Goal: Entertainment & Leisure: Consume media (video, audio)

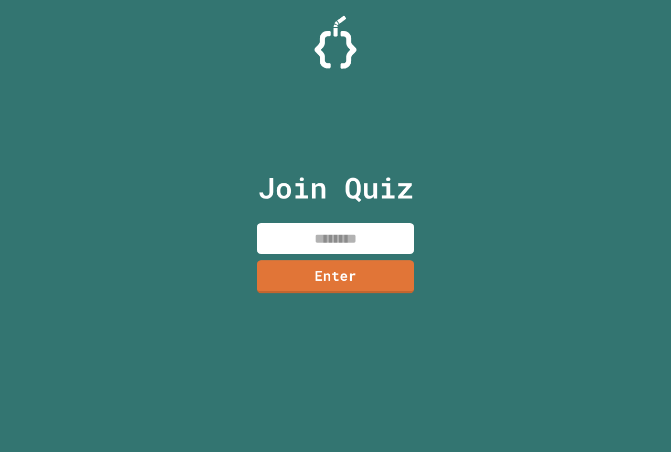
click at [316, 243] on input at bounding box center [335, 238] width 157 height 31
type input "********"
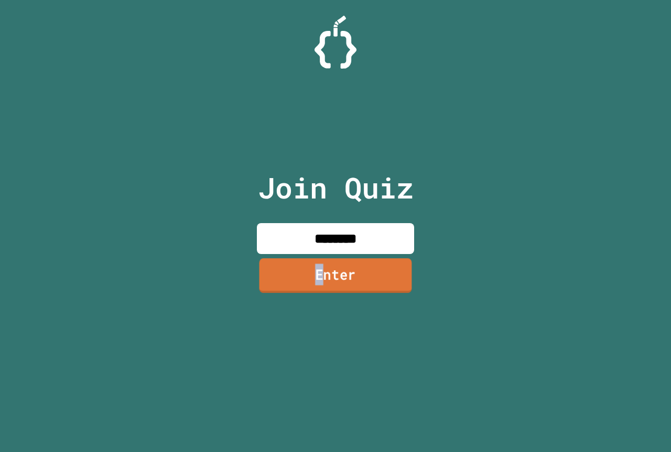
drag, startPoint x: 318, startPoint y: 259, endPoint x: 321, endPoint y: 265, distance: 7.0
click at [321, 265] on div "Join Quiz ******** Enter" at bounding box center [335, 226] width 177 height 400
click at [352, 277] on link "Enter" at bounding box center [335, 275] width 155 height 35
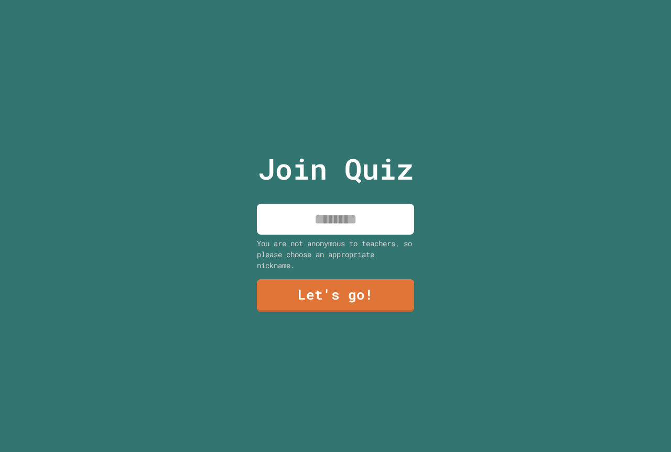
click at [358, 210] on input at bounding box center [335, 219] width 157 height 31
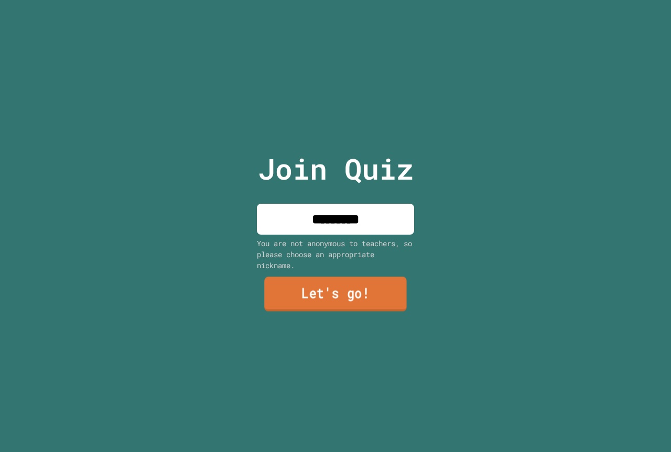
type input "*********"
click at [351, 294] on link "Let's go!" at bounding box center [335, 295] width 155 height 35
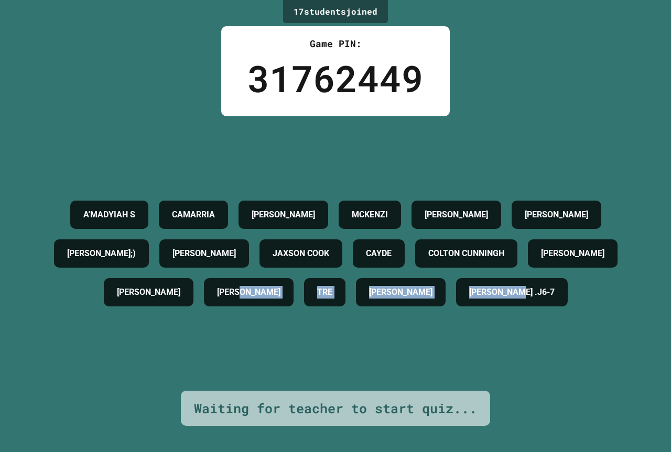
drag, startPoint x: 358, startPoint y: 306, endPoint x: 201, endPoint y: 223, distance: 178.4
click at [274, 256] on div "A'MADYIAH S CAMARRIA HANNAH S. MCKENZI BRAYLYN MORGAN ELI C ANDREW G;) NOAH T J…" at bounding box center [335, 253] width 618 height 116
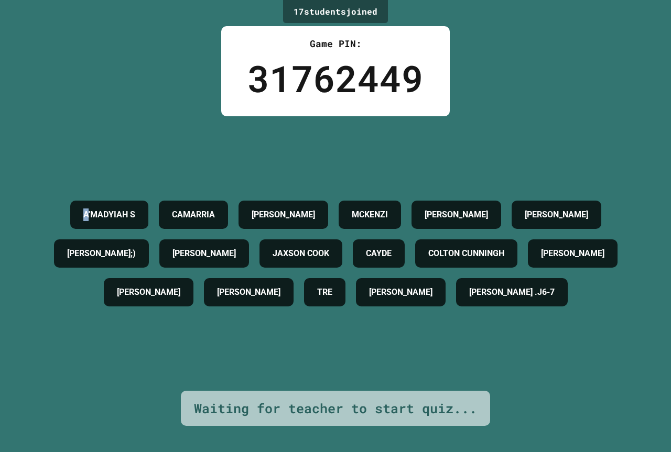
click at [118, 195] on div "A'MADYIAH S CAMARRIA HANNAH S. MCKENZI BRAYLYN MORGAN ELI C ANDREW G;) NOAH T J…" at bounding box center [335, 253] width 618 height 116
click at [162, 124] on div "A'MADYIAH S CAMARRIA HANNAH S. MCKENZI BRAYLYN MORGAN ELI C ANDREW G;) NOAH T J…" at bounding box center [335, 253] width 618 height 275
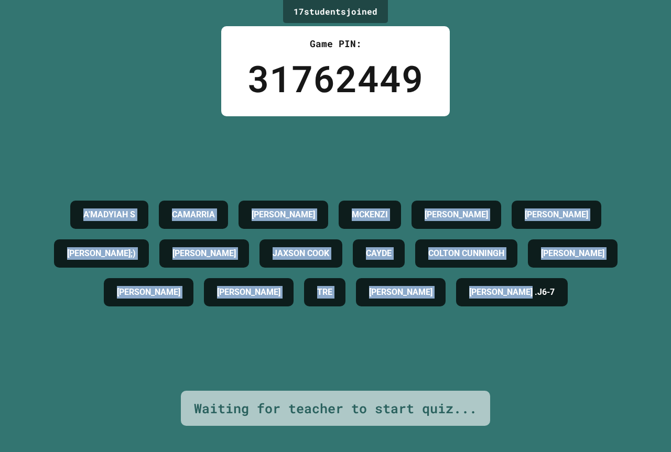
drag, startPoint x: 112, startPoint y: 151, endPoint x: 428, endPoint y: 343, distance: 370.1
click at [428, 312] on div "A'MADYIAH S CAMARRIA HANNAH S. MCKENZI BRAYLYN MORGAN ELI C ANDREW G;) NOAH T J…" at bounding box center [335, 253] width 618 height 116
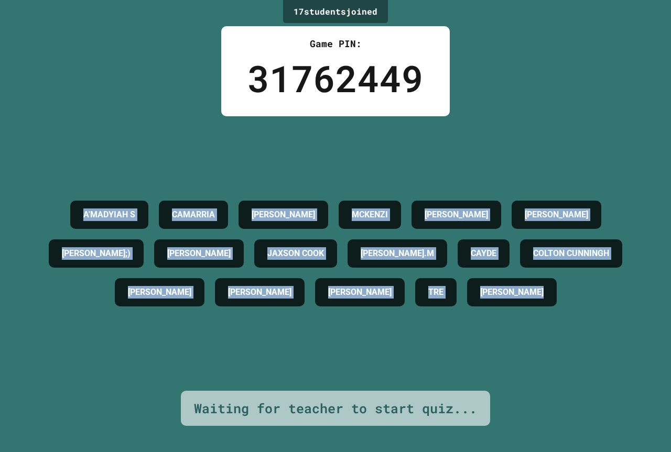
click at [88, 68] on div "17 student s joined Game PIN: 31762449 A'MADYIAH S CAMARRIA HANNAH S. MCKENZI B…" at bounding box center [335, 226] width 671 height 452
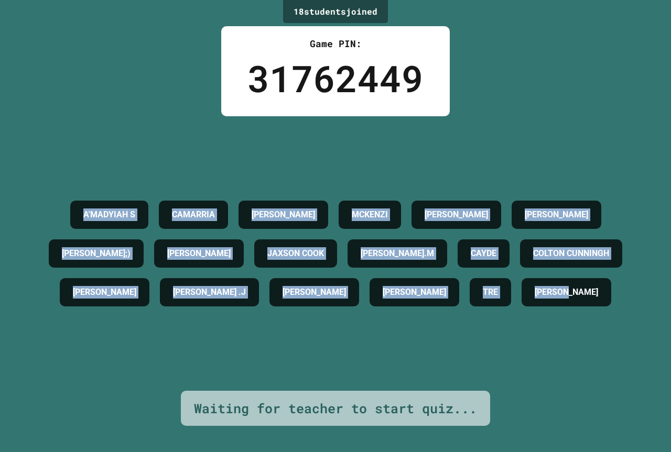
drag, startPoint x: 111, startPoint y: 150, endPoint x: 510, endPoint y: 363, distance: 452.2
click at [510, 312] on div "A'MADYIAH S CAMARRIA HANNAH S. MCKENZI BRAYLYN MORGAN ELI C ANDREW G;) NOAH T J…" at bounding box center [335, 253] width 618 height 116
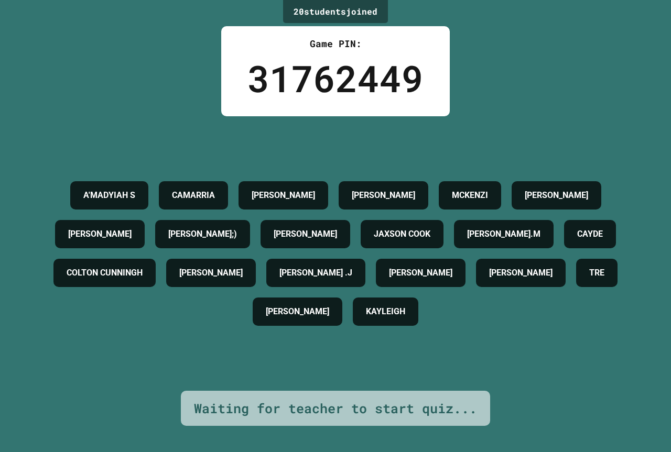
click at [574, 315] on div "A'MADYIAH S CAMARRIA HANNAH S. C.J. MCKENZI BRAYLYN MORGAN ELI C ANDREW G;) NOA…" at bounding box center [335, 253] width 618 height 155
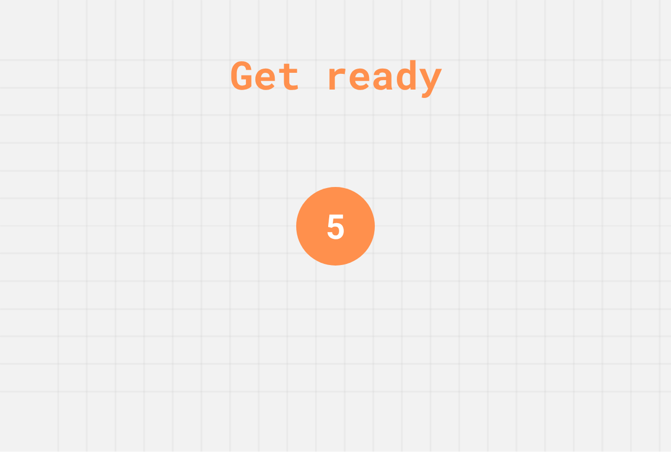
drag, startPoint x: 81, startPoint y: 141, endPoint x: 438, endPoint y: 386, distance: 432.7
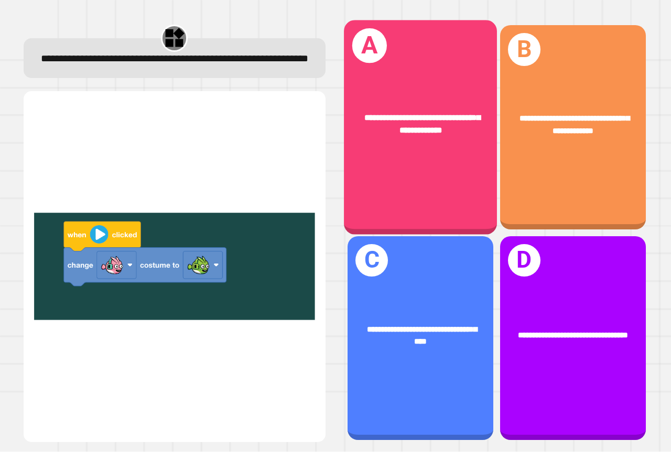
click at [438, 195] on div "**********" at bounding box center [420, 127] width 153 height 214
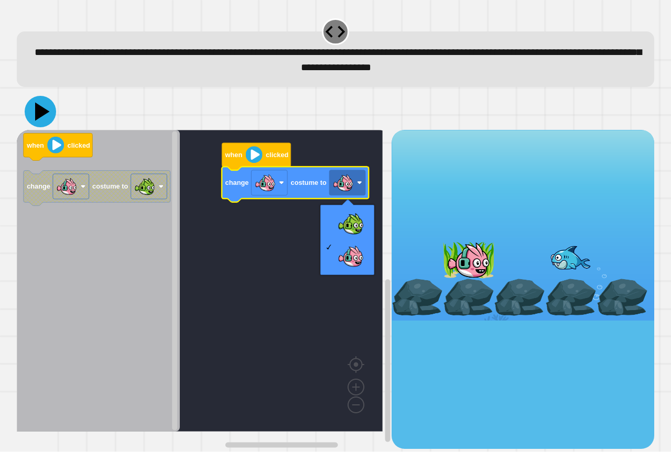
click at [32, 112] on icon at bounding box center [40, 111] width 31 height 31
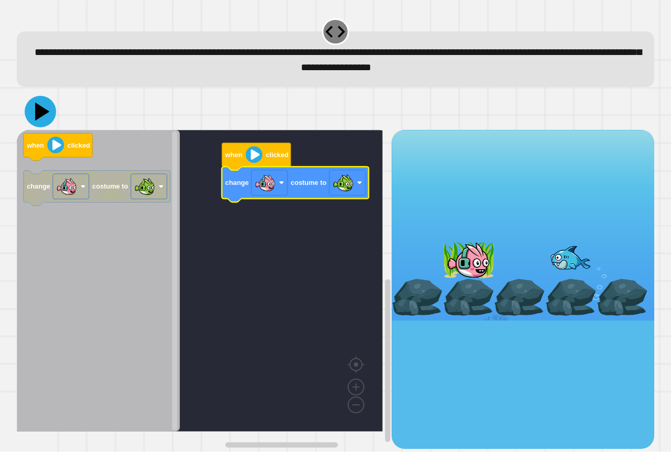
click at [43, 105] on icon at bounding box center [40, 111] width 31 height 31
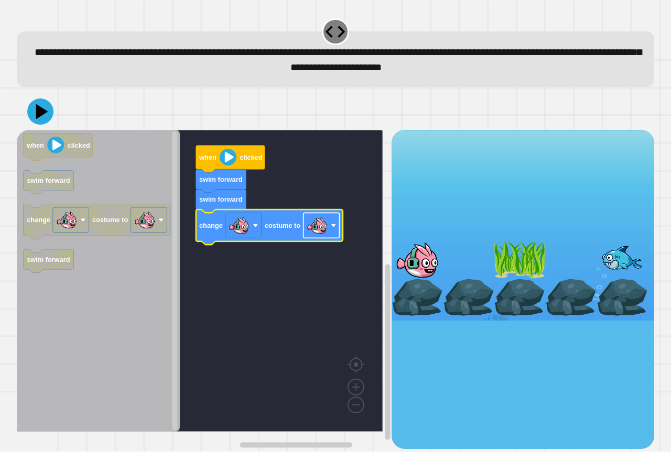
click at [315, 227] on image "Blockly Workspace" at bounding box center [317, 225] width 21 height 21
click at [39, 117] on icon at bounding box center [42, 112] width 15 height 18
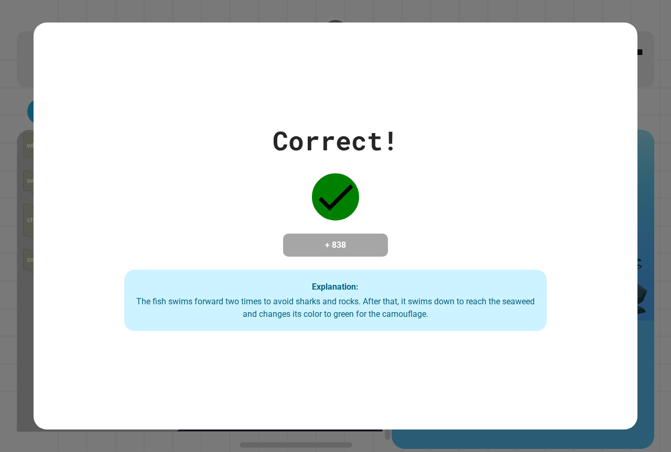
click at [648, 78] on div "Correct! + 838 Explanation: The fish swims forward two times to avoid sharks an…" at bounding box center [335, 226] width 671 height 452
click at [645, 29] on div "Correct! + 838 Explanation: The fish swims forward two times to avoid sharks an…" at bounding box center [335, 226] width 671 height 452
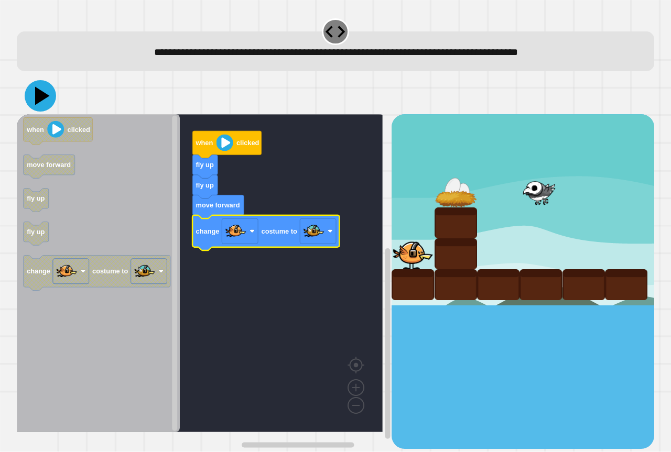
click at [36, 91] on icon at bounding box center [40, 95] width 31 height 31
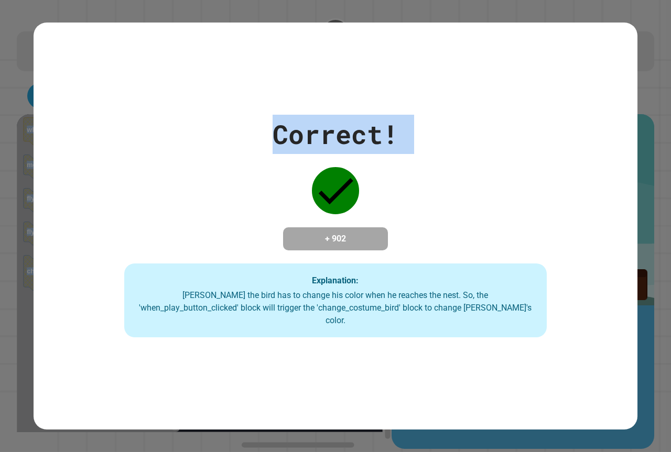
drag, startPoint x: 301, startPoint y: 234, endPoint x: 255, endPoint y: -58, distance: 295.6
click at [255, 0] on html "**********" at bounding box center [335, 226] width 671 height 452
click at [426, 155] on div "Correct! + 902 Explanation: Ollie the bird has to change his color when he reac…" at bounding box center [336, 226] width 604 height 223
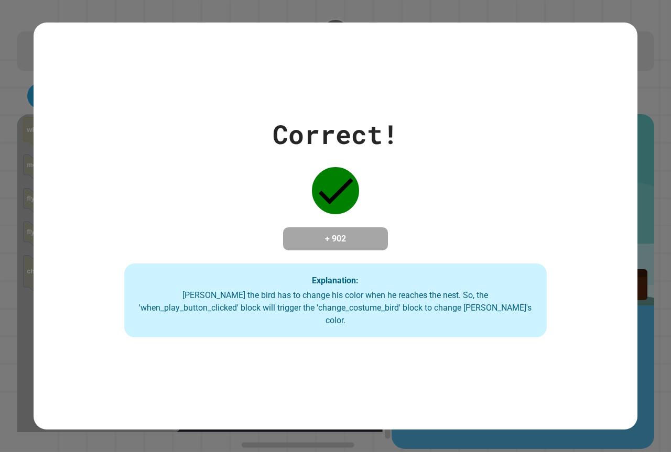
click at [435, 213] on div "Correct! + 902 Explanation: Ollie the bird has to change his color when he reac…" at bounding box center [336, 226] width 604 height 223
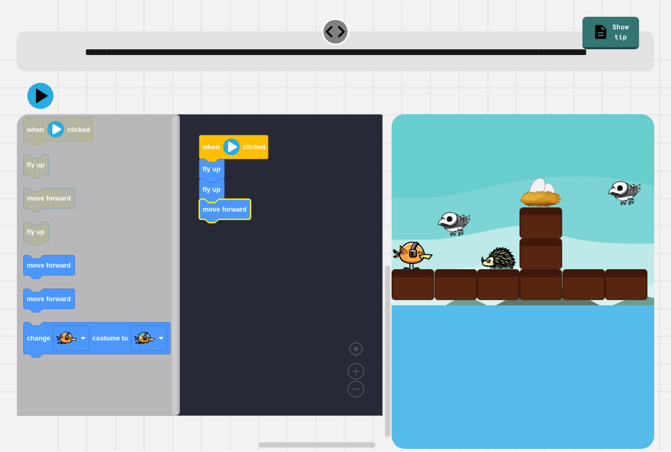
click at [190, 252] on div "when clicked fly up fly up move forward when clicked fly up move forward fly up…" at bounding box center [204, 281] width 375 height 334
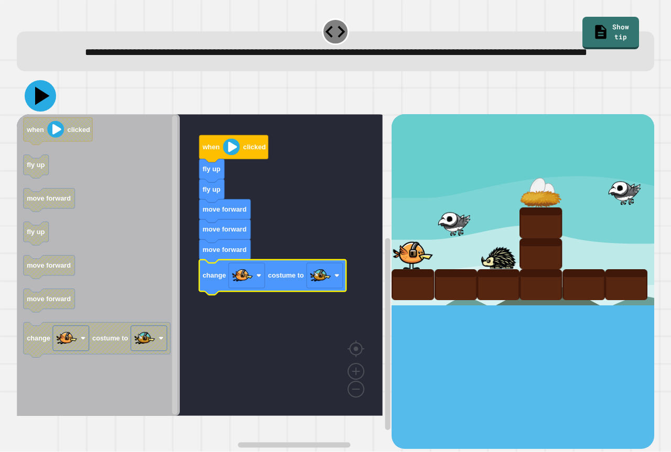
click at [33, 112] on icon at bounding box center [40, 95] width 31 height 31
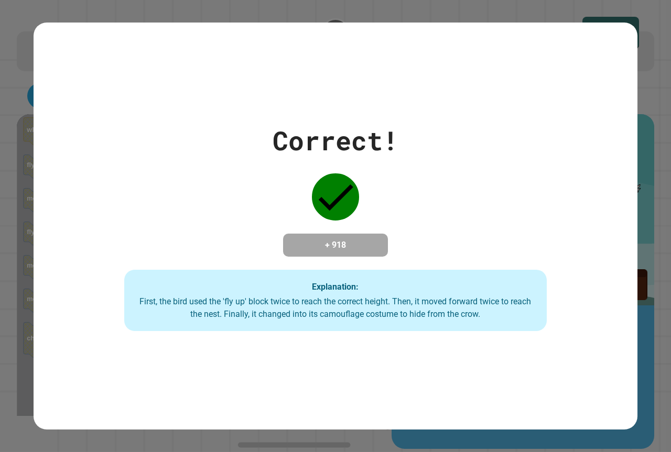
drag, startPoint x: 33, startPoint y: 115, endPoint x: 405, endPoint y: 157, distance: 373.9
click at [405, 157] on div "Correct! + 918 Explanation: First, the bird used the 'fly up' block twice to re…" at bounding box center [336, 226] width 604 height 211
click at [465, 228] on div "Correct! + 918 Explanation: First, the bird used the 'fly up' block twice to re…" at bounding box center [336, 226] width 604 height 211
click at [324, 69] on div "Correct! + 918 Explanation: First, the bird used the 'fly up' block twice to re…" at bounding box center [336, 226] width 604 height 407
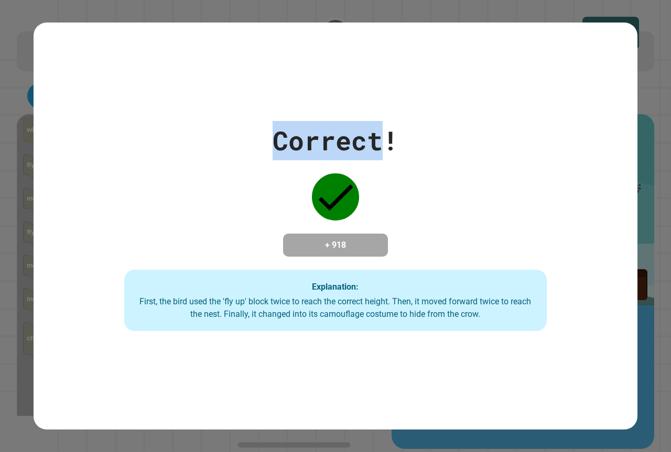
click at [324, 68] on div "Correct! + 918 Explanation: First, the bird used the 'fly up' block twice to re…" at bounding box center [336, 226] width 604 height 407
click at [322, 184] on icon at bounding box center [335, 196] width 47 height 47
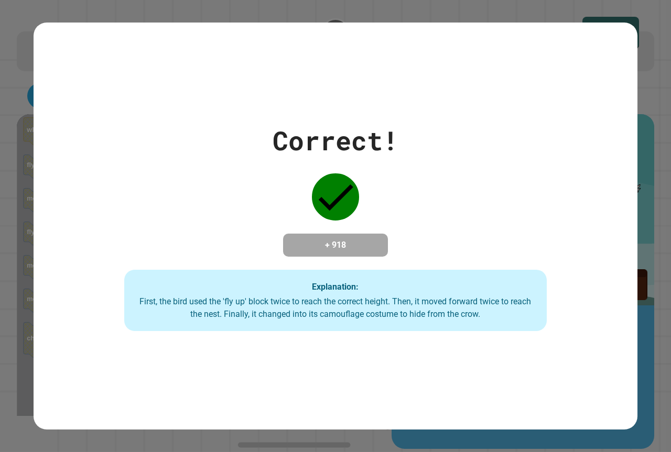
click at [468, 257] on div "Correct! + 918 Explanation: First, the bird used the 'fly up' block twice to re…" at bounding box center [336, 226] width 604 height 211
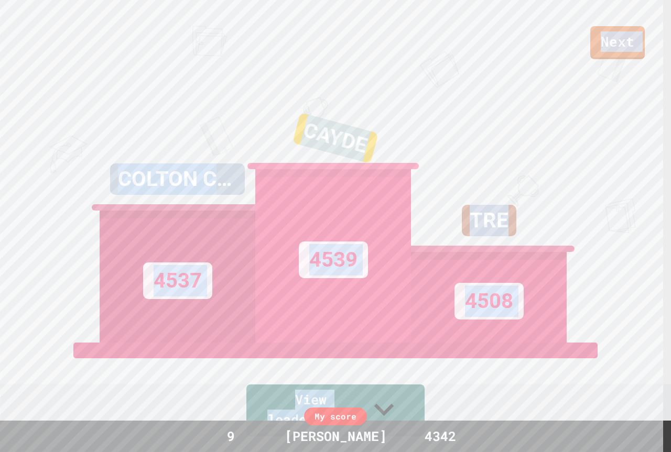
click at [522, 80] on div "Next COLTON CUNNINGH 4537 CAYDE 4539 TRE 4508 View leaderboard" at bounding box center [335, 226] width 671 height 452
click at [550, 193] on div "TRE 4508" at bounding box center [489, 212] width 156 height 262
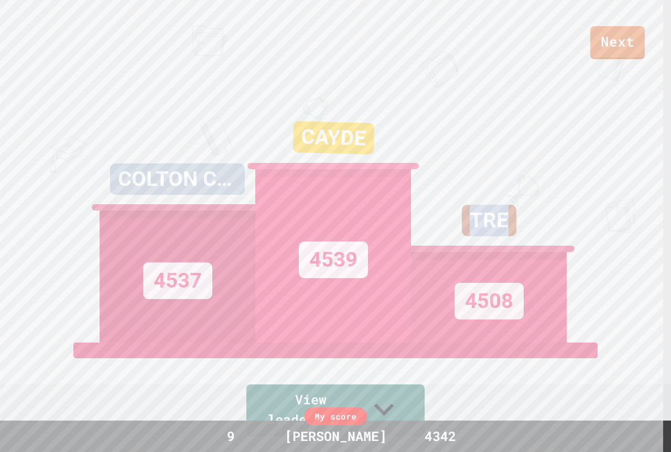
click at [550, 193] on div "TRE 4508" at bounding box center [489, 212] width 156 height 262
drag, startPoint x: 550, startPoint y: 194, endPoint x: 530, endPoint y: 212, distance: 27.1
click at [549, 195] on div "TRE 4508" at bounding box center [489, 212] width 156 height 262
click at [421, 130] on div "TRE 4508" at bounding box center [489, 212] width 156 height 262
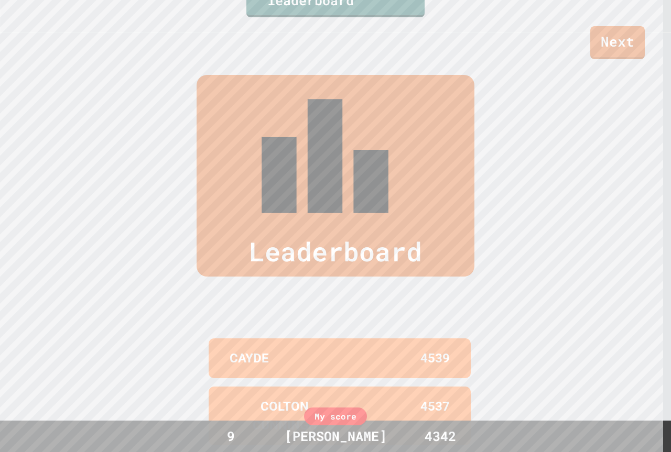
scroll to position [456, 0]
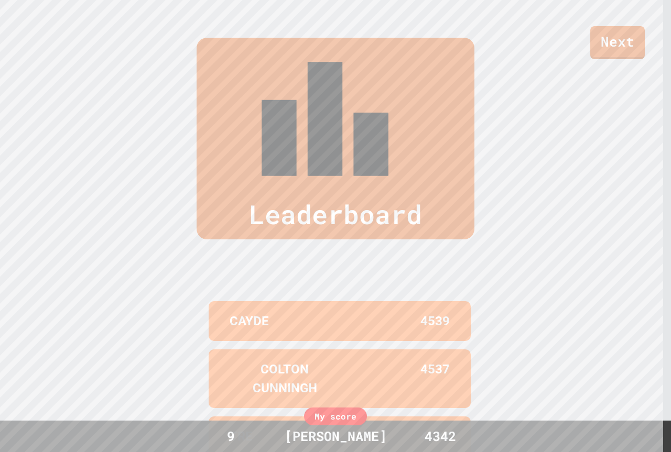
click at [274, 66] on div "Leaderboard" at bounding box center [336, 139] width 278 height 202
click at [308, 49] on div "Next" at bounding box center [335, 29] width 671 height 59
click at [592, 49] on div "Next" at bounding box center [335, 29] width 671 height 59
click at [590, 38] on div "Next" at bounding box center [335, 29] width 671 height 59
click at [597, 38] on link "Next" at bounding box center [618, 41] width 54 height 35
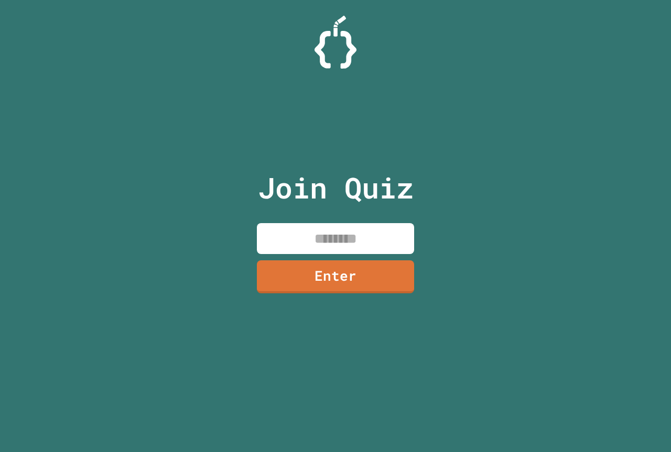
click at [311, 231] on input at bounding box center [335, 238] width 157 height 31
type input "********"
click at [313, 277] on link "Enter" at bounding box center [335, 275] width 157 height 35
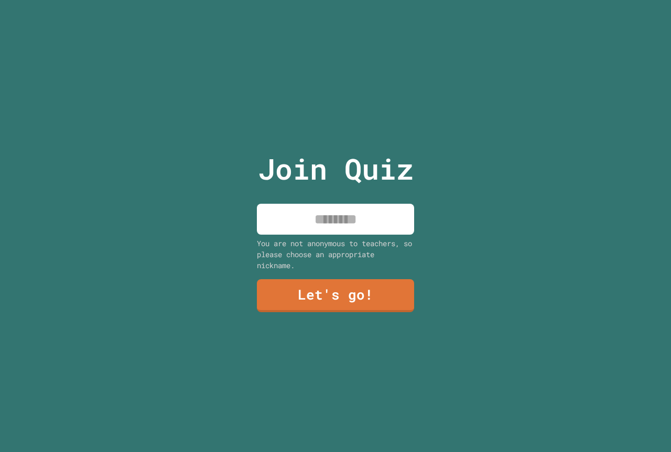
click at [340, 227] on input at bounding box center [335, 219] width 157 height 31
type input "******"
click at [335, 296] on link "Let's go!" at bounding box center [335, 295] width 159 height 35
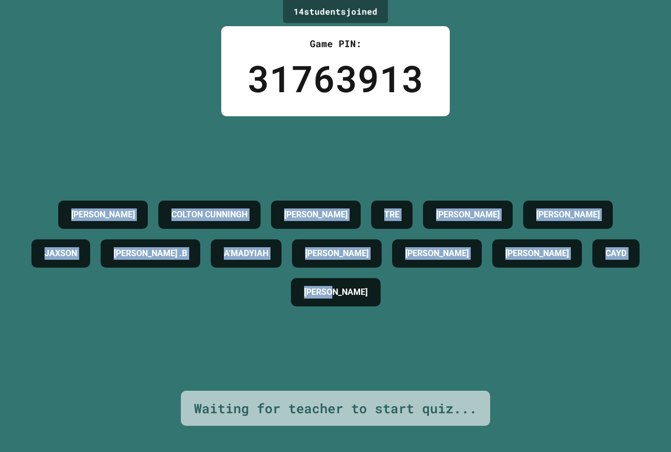
drag, startPoint x: 72, startPoint y: 202, endPoint x: 606, endPoint y: 310, distance: 544.8
click at [606, 310] on div "[PERSON_NAME] CUNNINGH [PERSON_NAME] TRE [PERSON_NAME] JAXSON [PERSON_NAME] .B …" at bounding box center [335, 253] width 618 height 116
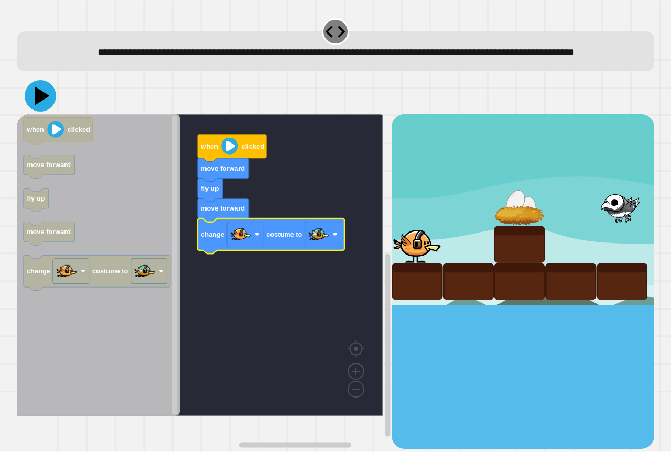
click at [48, 103] on icon at bounding box center [40, 95] width 31 height 31
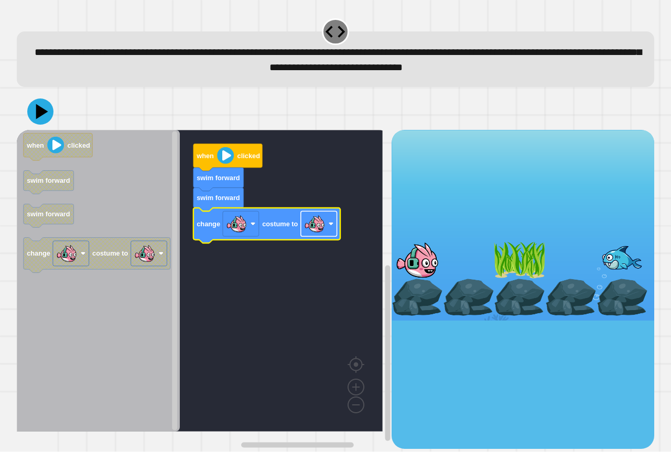
click at [320, 227] on image "Blockly Workspace" at bounding box center [314, 224] width 21 height 21
click at [43, 113] on icon at bounding box center [42, 112] width 15 height 18
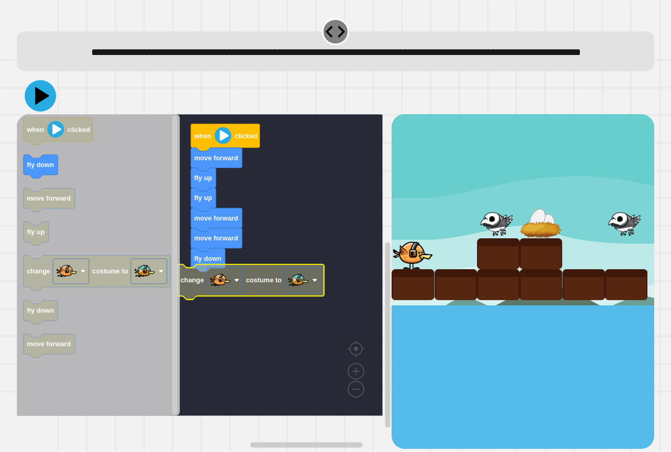
click at [38, 112] on icon at bounding box center [40, 95] width 31 height 31
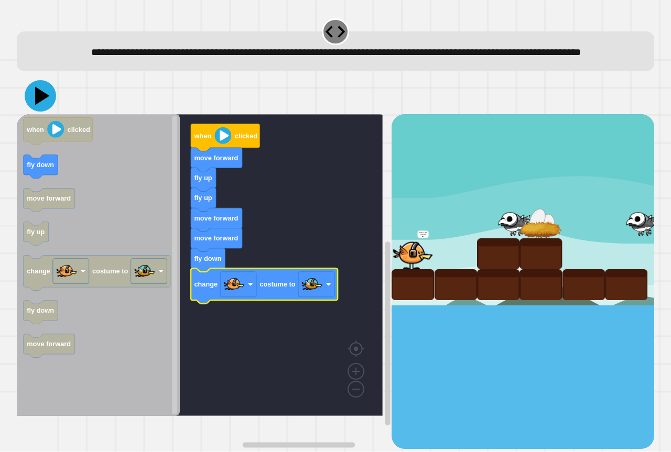
click at [33, 112] on icon at bounding box center [40, 95] width 31 height 31
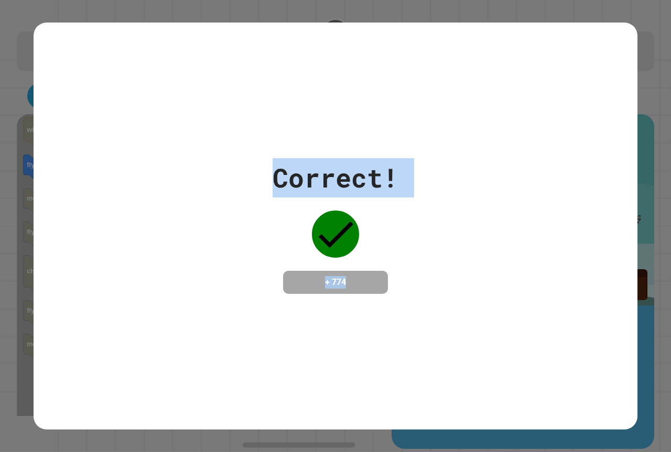
drag, startPoint x: 273, startPoint y: 178, endPoint x: 413, endPoint y: 268, distance: 167.2
click at [413, 268] on div "Correct! + 774" at bounding box center [336, 226] width 604 height 136
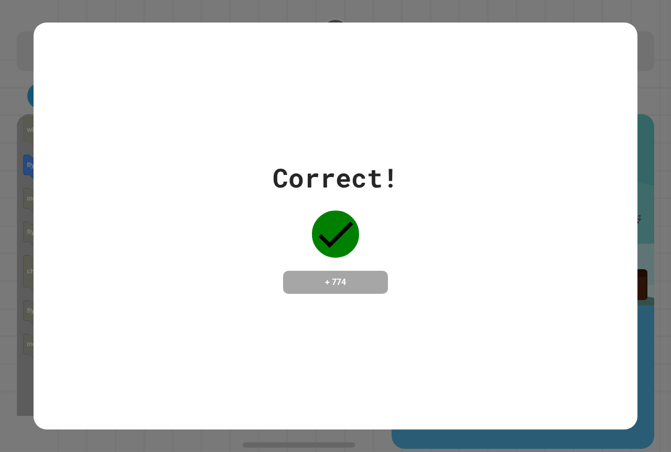
click at [413, 268] on div "Correct! + 774" at bounding box center [336, 226] width 604 height 136
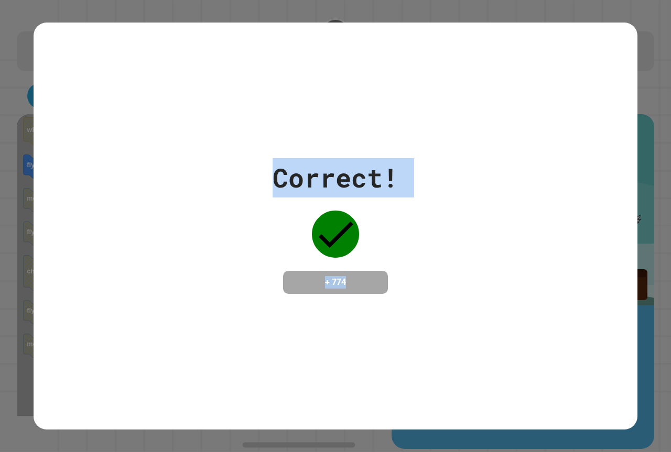
drag, startPoint x: 264, startPoint y: 168, endPoint x: 432, endPoint y: 265, distance: 194.2
click at [432, 265] on div "Correct! + 774" at bounding box center [336, 226] width 604 height 136
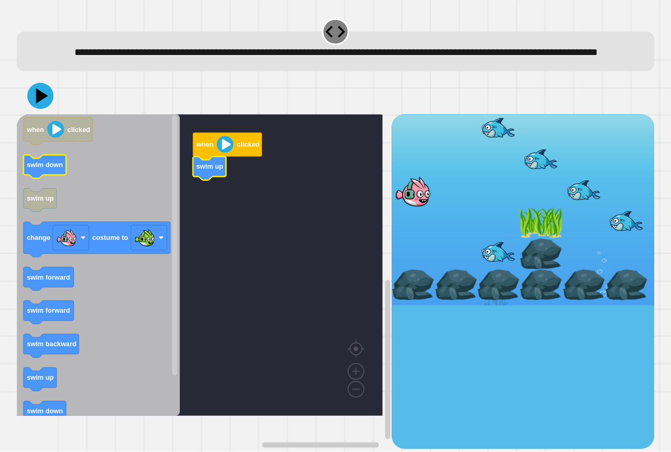
click at [43, 169] on text "swim down" at bounding box center [45, 165] width 36 height 8
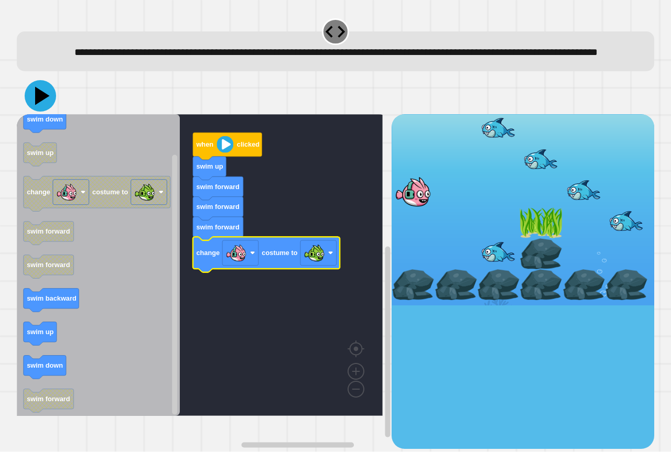
click at [42, 112] on icon at bounding box center [40, 95] width 31 height 31
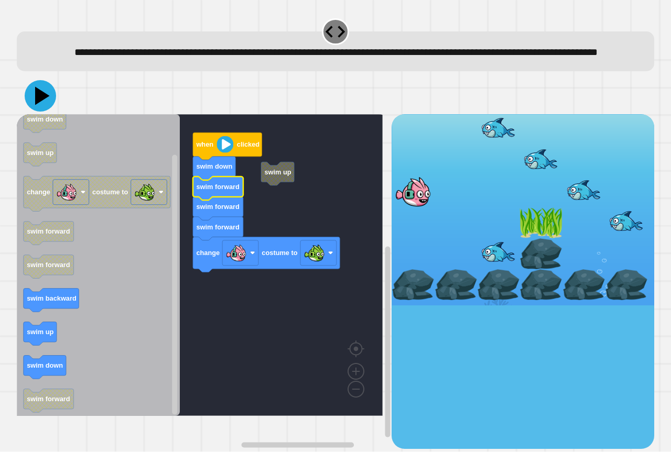
click at [40, 100] on button at bounding box center [40, 95] width 31 height 31
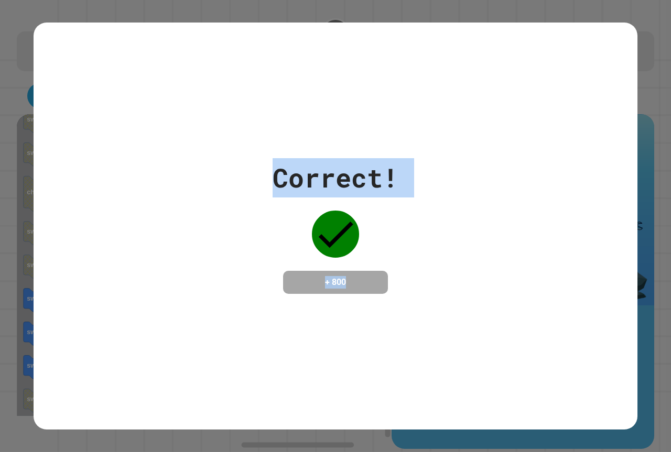
drag, startPoint x: 268, startPoint y: 162, endPoint x: 451, endPoint y: 284, distance: 219.2
click at [451, 284] on div "Correct! + 800" at bounding box center [336, 226] width 604 height 136
click at [416, 265] on div "Correct! + 800" at bounding box center [336, 226] width 604 height 136
click at [410, 266] on div "Correct! + 800" at bounding box center [336, 226] width 604 height 136
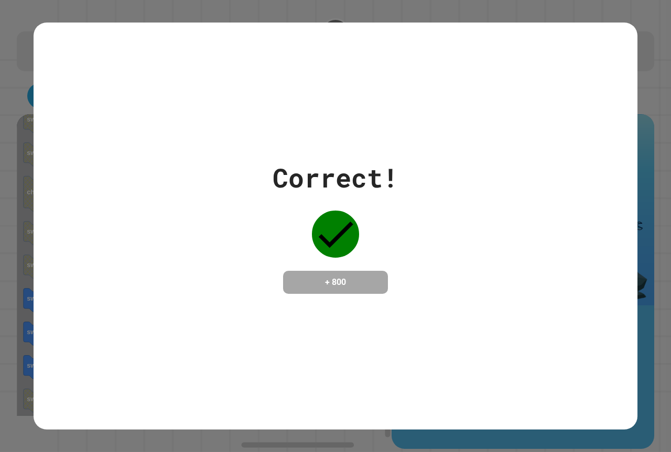
click at [467, 234] on div "Correct! + 800" at bounding box center [336, 226] width 604 height 136
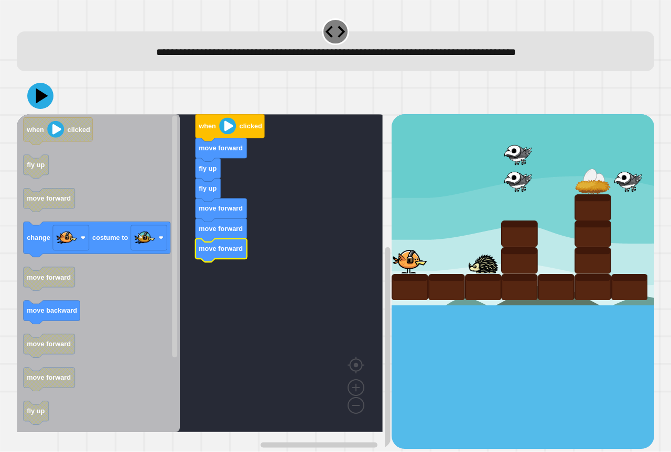
drag, startPoint x: 469, startPoint y: 194, endPoint x: 506, endPoint y: 200, distance: 37.7
click at [264, 281] on div "when clicked move forward fly up fly up move forward move forward move forward …" at bounding box center [204, 281] width 375 height 334
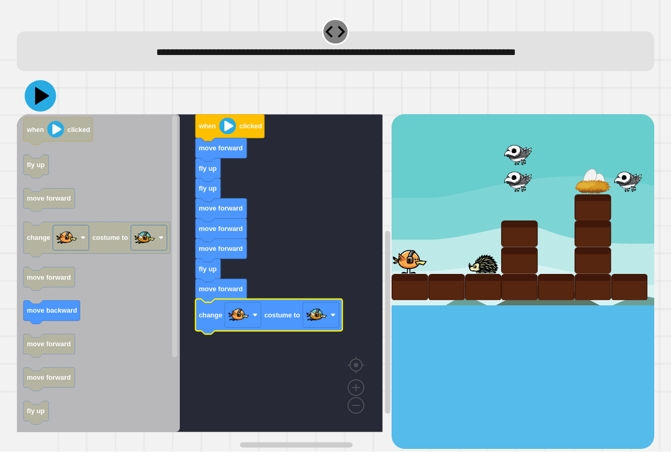
click at [39, 97] on icon at bounding box center [42, 96] width 15 height 18
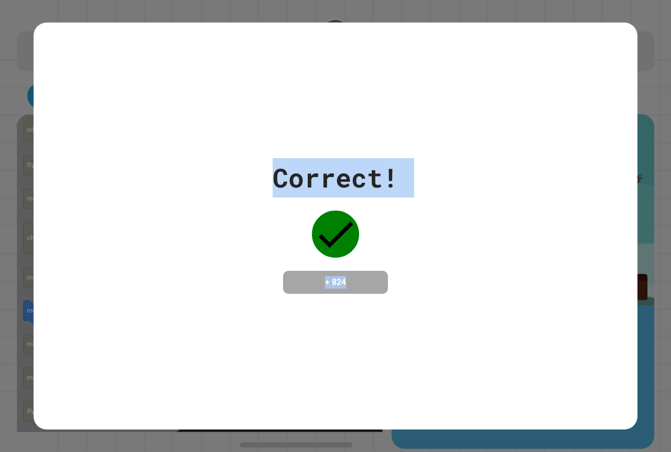
drag, startPoint x: 267, startPoint y: 166, endPoint x: 359, endPoint y: 288, distance: 153.0
click at [359, 288] on div "Correct! + 824" at bounding box center [336, 226] width 604 height 136
click at [267, 359] on div "Correct! + 824" at bounding box center [336, 226] width 604 height 407
click at [105, 258] on div "Correct! + 824" at bounding box center [336, 226] width 604 height 136
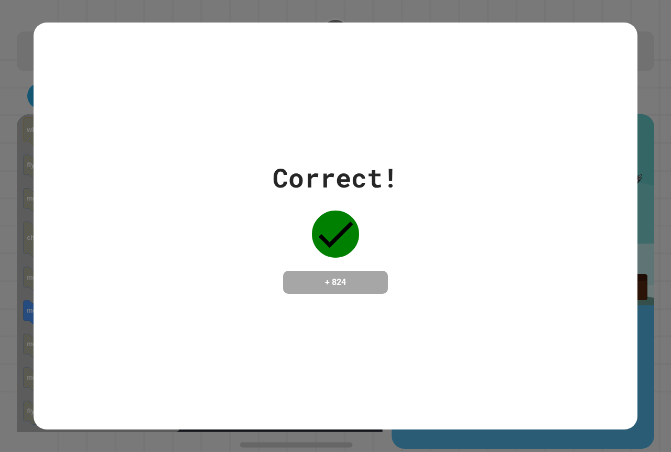
click at [518, 422] on div "Correct! + 824" at bounding box center [335, 226] width 671 height 452
drag, startPoint x: 486, startPoint y: 427, endPoint x: 492, endPoint y: 416, distance: 12.7
click at [491, 420] on div "Correct! + 824" at bounding box center [335, 226] width 671 height 452
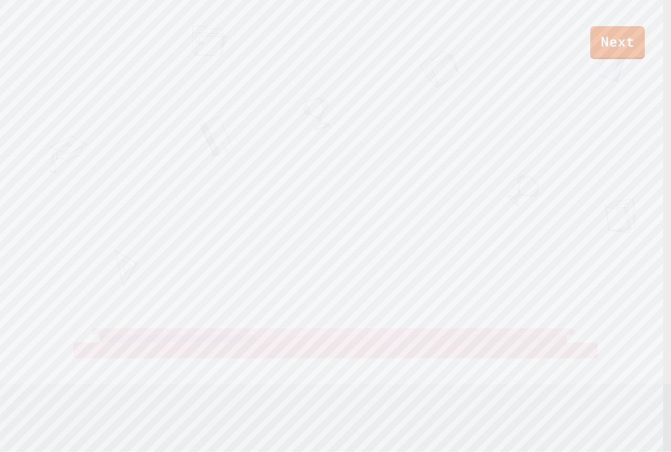
drag, startPoint x: 265, startPoint y: 166, endPoint x: 412, endPoint y: 257, distance: 173.5
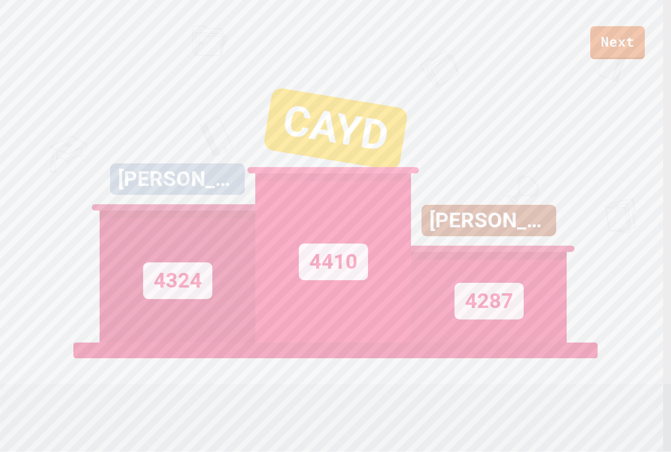
click at [416, 406] on link "View leaderboard" at bounding box center [335, 409] width 161 height 55
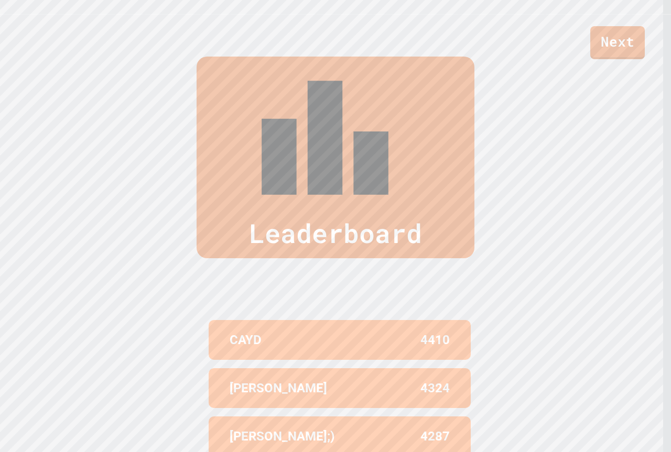
scroll to position [449, 0]
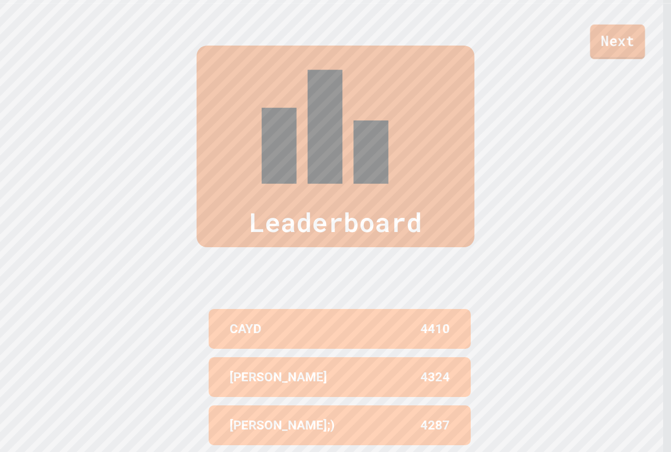
click at [614, 46] on link "Next" at bounding box center [617, 42] width 55 height 35
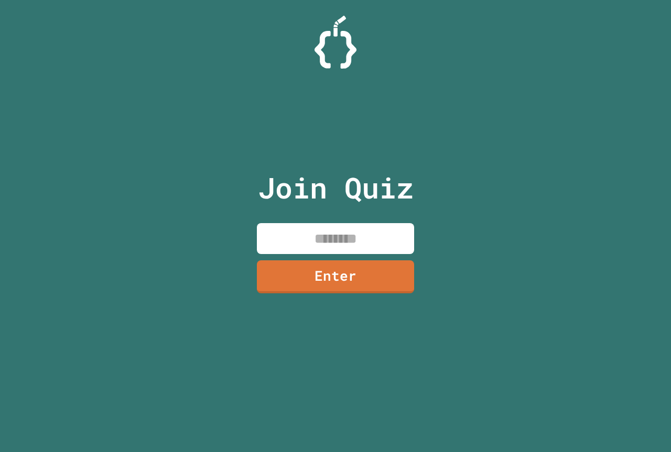
click at [331, 233] on input at bounding box center [335, 238] width 157 height 31
type input "********"
click at [371, 276] on link "Enter" at bounding box center [335, 275] width 155 height 35
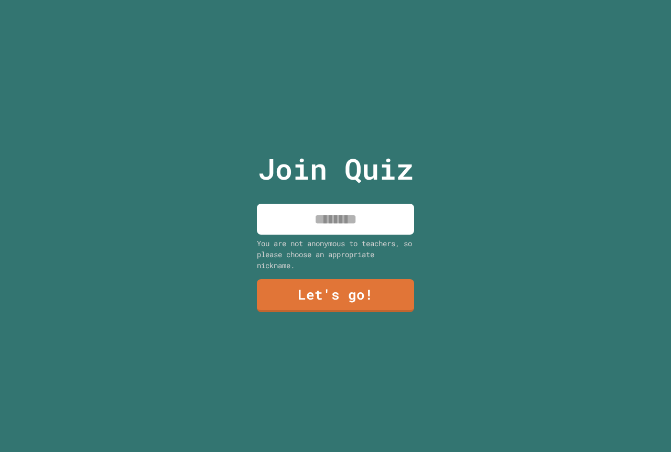
click at [330, 218] on input at bounding box center [335, 219] width 157 height 31
type input "******"
click at [352, 297] on link "Let's go!" at bounding box center [335, 295] width 160 height 35
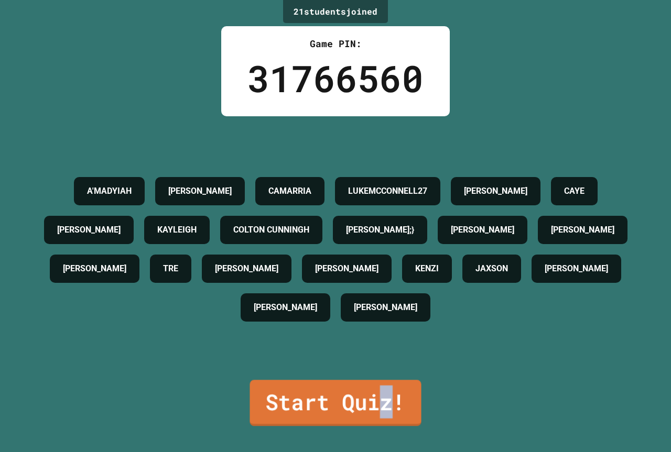
click at [384, 380] on link "Start Quiz!" at bounding box center [334, 403] width 171 height 46
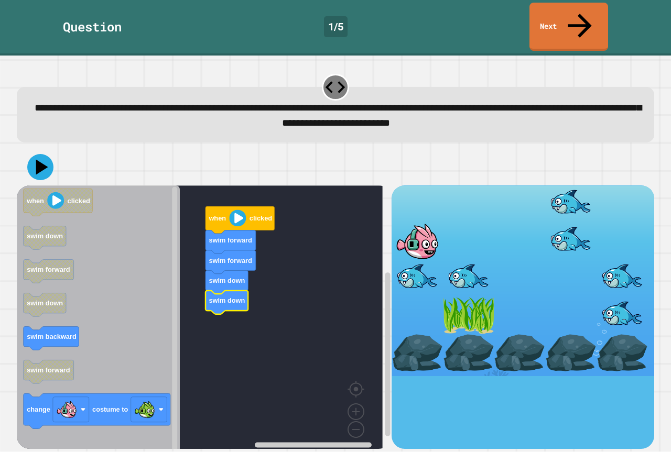
drag, startPoint x: 494, startPoint y: 254, endPoint x: 494, endPoint y: 295, distance: 41.4
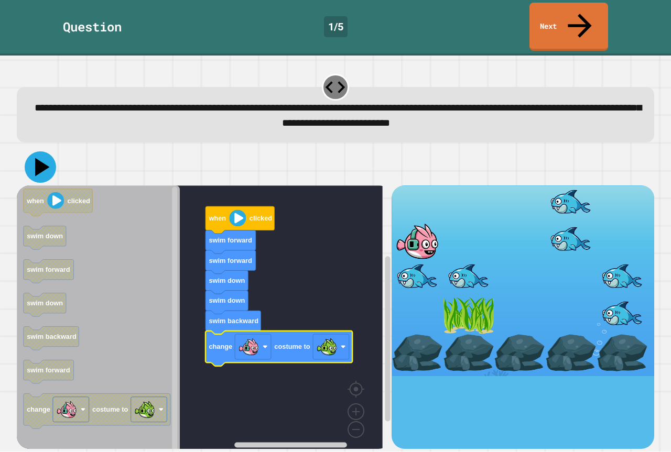
click at [43, 158] on icon at bounding box center [42, 167] width 15 height 18
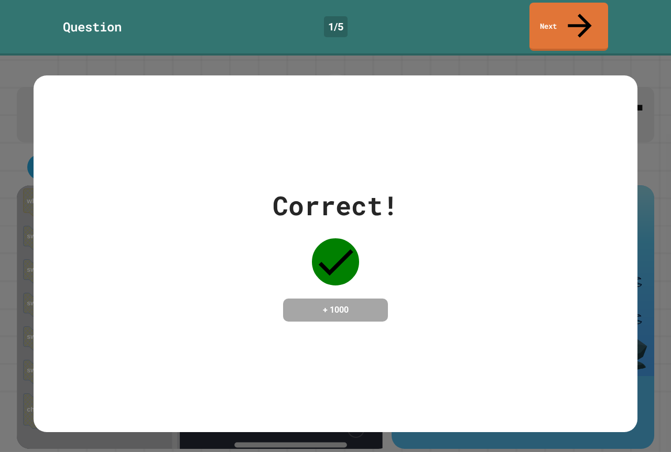
drag, startPoint x: 442, startPoint y: 129, endPoint x: 500, endPoint y: 90, distance: 69.9
click at [459, 121] on div "Correct! + 1000" at bounding box center [336, 253] width 604 height 357
click at [555, 14] on link "Next" at bounding box center [569, 26] width 80 height 51
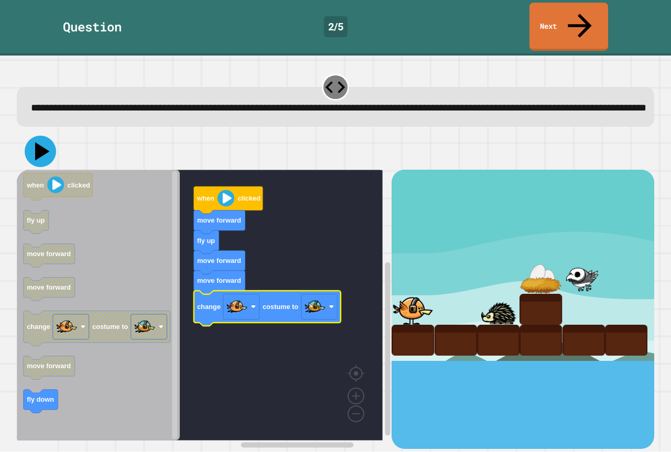
click at [36, 147] on icon at bounding box center [42, 152] width 15 height 18
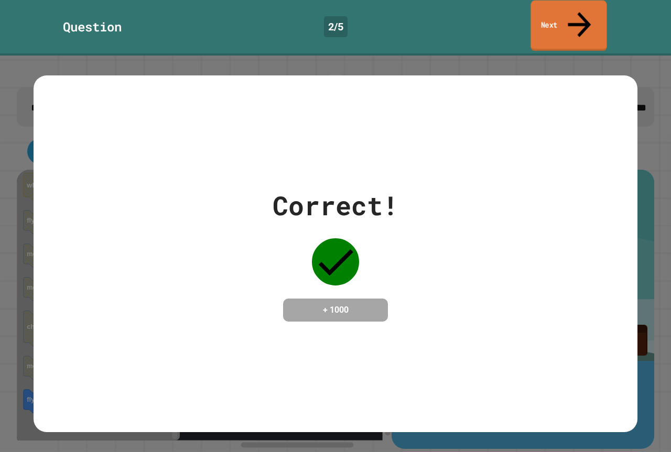
click at [541, 18] on link "Next" at bounding box center [568, 26] width 76 height 51
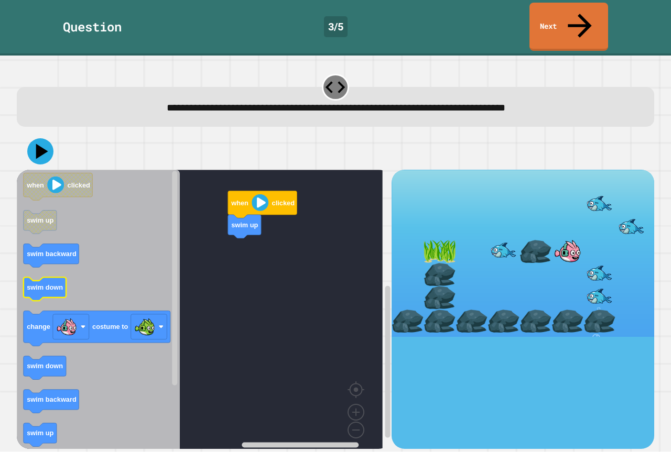
click at [39, 255] on g "when clicked swim up swim backward swim down change costume to swim down swim b…" at bounding box center [97, 360] width 147 height 374
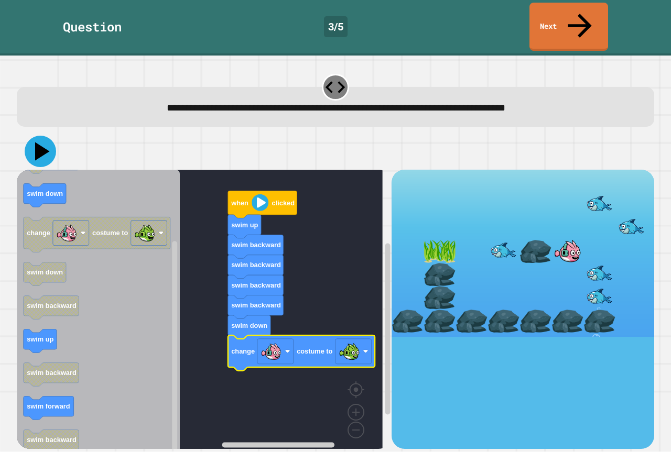
click at [46, 136] on icon at bounding box center [40, 151] width 31 height 31
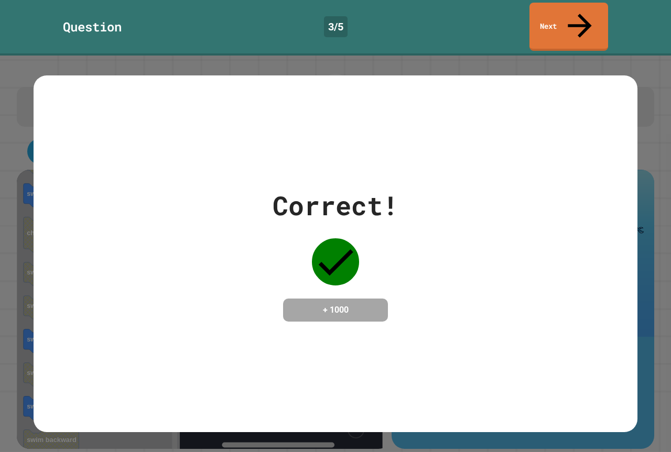
drag, startPoint x: 284, startPoint y: 345, endPoint x: 290, endPoint y: 341, distance: 7.1
click at [289, 341] on div "Correct! + 1000" at bounding box center [336, 253] width 604 height 357
click at [542, 5] on link "Next" at bounding box center [568, 25] width 72 height 51
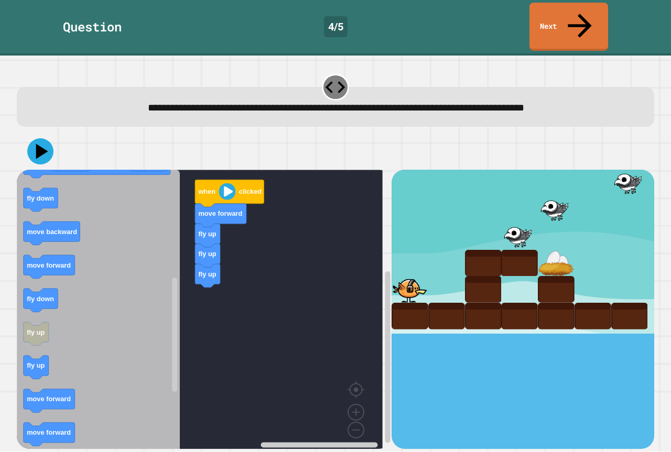
click at [162, 341] on icon "when clicked fly down fly up move forward move backward move forward fly up cha…" at bounding box center [98, 313] width 163 height 287
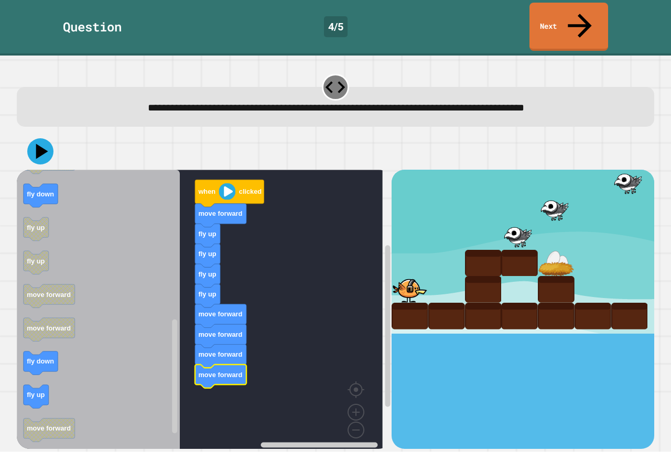
drag, startPoint x: 574, startPoint y: 219, endPoint x: 572, endPoint y: 239, distance: 20.5
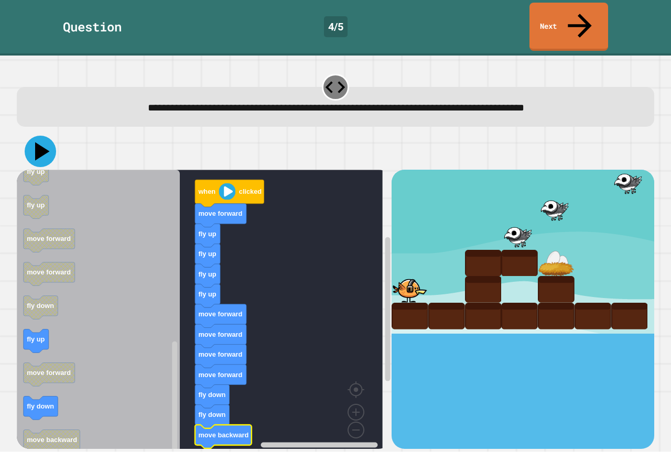
click at [42, 138] on icon at bounding box center [40, 151] width 31 height 31
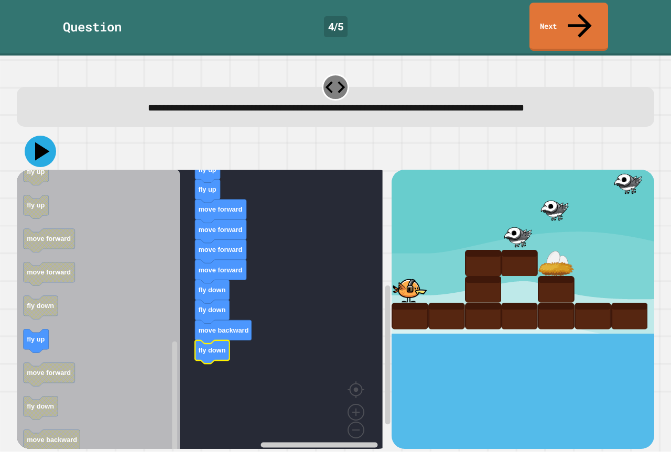
click at [33, 136] on icon at bounding box center [40, 151] width 31 height 31
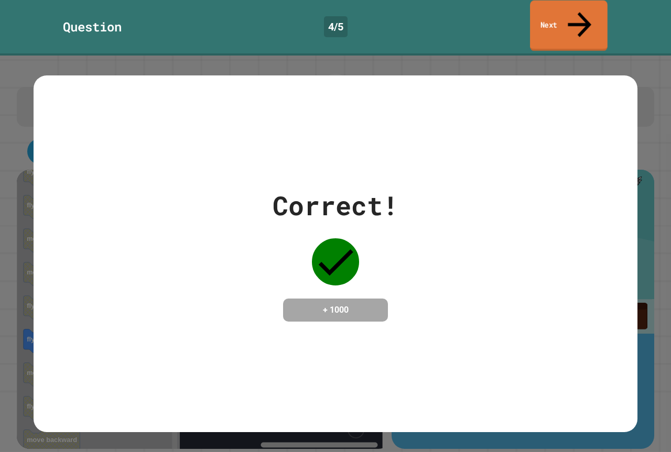
drag, startPoint x: 594, startPoint y: 16, endPoint x: 587, endPoint y: 9, distance: 9.6
click at [592, 12] on link "Next" at bounding box center [569, 26] width 78 height 51
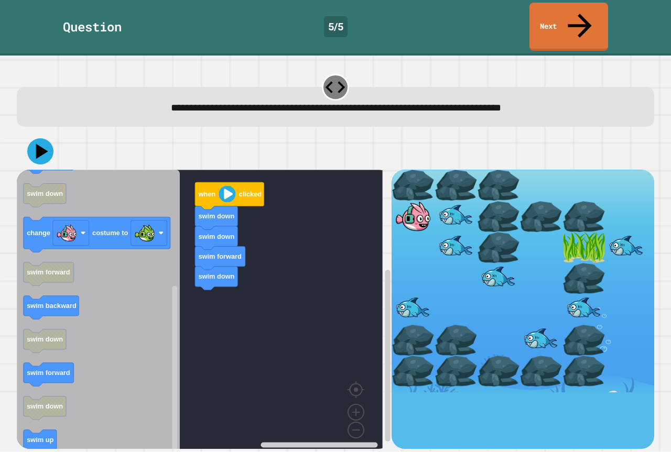
click at [140, 314] on icon "Blockly Workspace" at bounding box center [98, 313] width 163 height 287
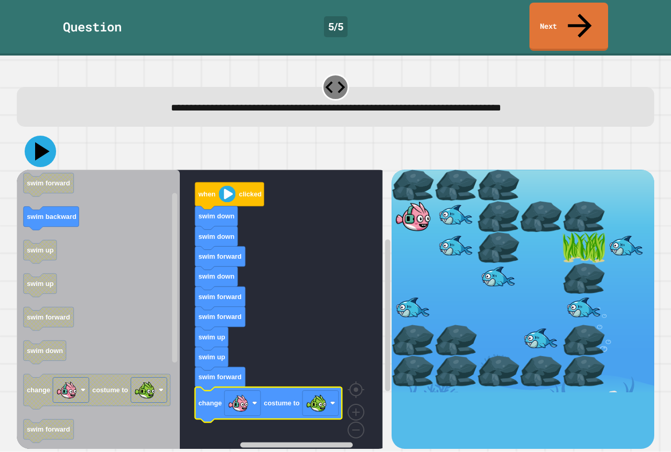
click at [46, 136] on icon at bounding box center [40, 151] width 31 height 31
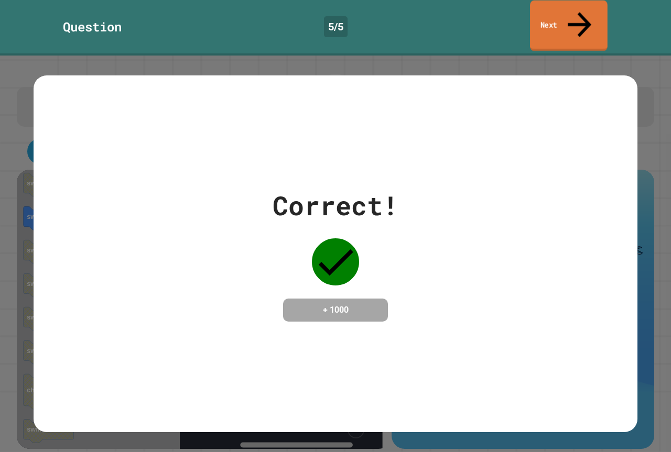
click at [595, 12] on link "Next" at bounding box center [569, 26] width 78 height 51
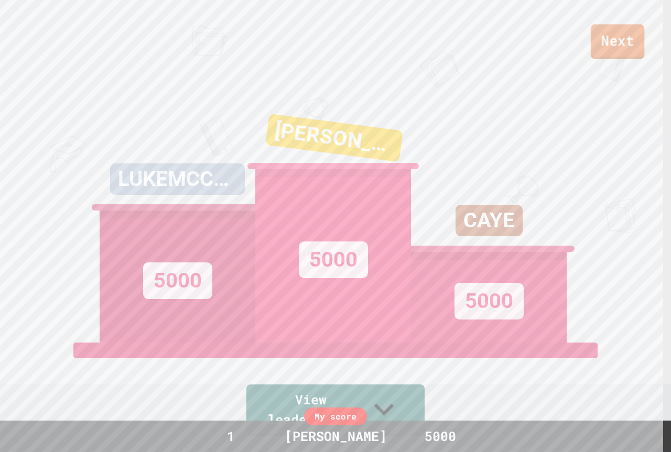
click at [599, 51] on link "Next" at bounding box center [617, 41] width 53 height 35
